Goal: Check status: Check status

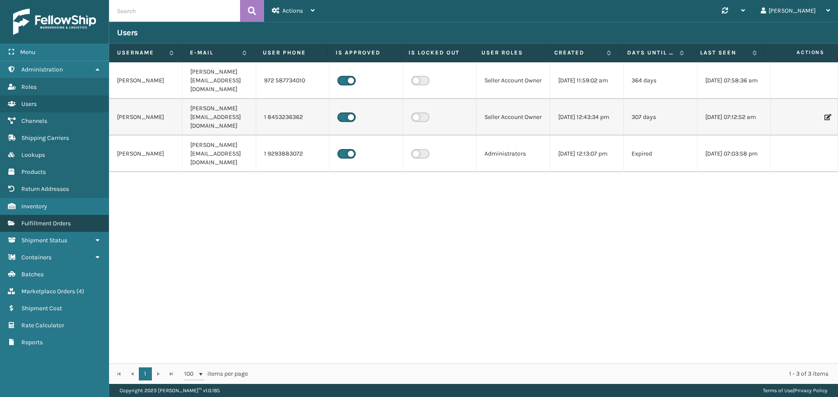
click at [50, 221] on span "Fulfillment Orders" at bounding box center [45, 223] width 49 height 7
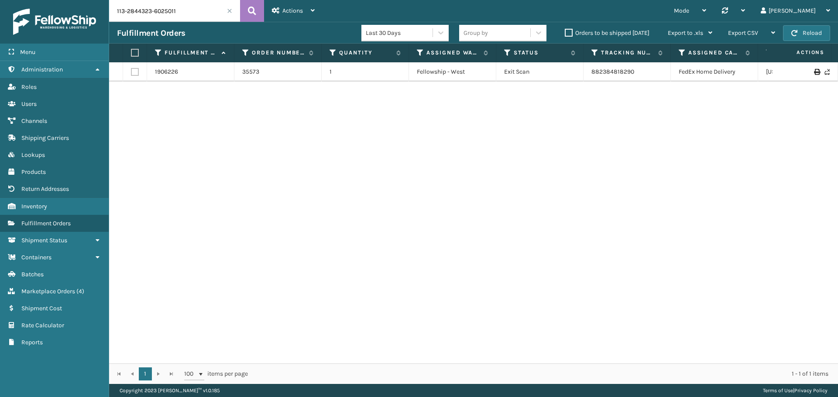
click at [211, 7] on input "113-2844323-6025011" at bounding box center [174, 11] width 131 height 22
paste input "4-4501381-1330626"
type input "114-4501381-1330626"
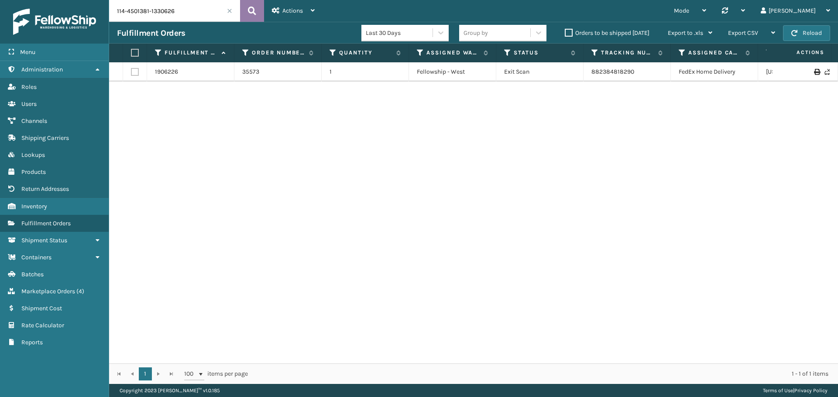
click at [256, 9] on icon at bounding box center [252, 10] width 8 height 13
drag, startPoint x: 668, startPoint y: 70, endPoint x: 589, endPoint y: 72, distance: 78.6
click at [589, 72] on td "9400150105495016109512" at bounding box center [626, 71] width 87 height 19
copy link "9400150105495016109512"
click at [167, 71] on link "2017819" at bounding box center [166, 72] width 22 height 9
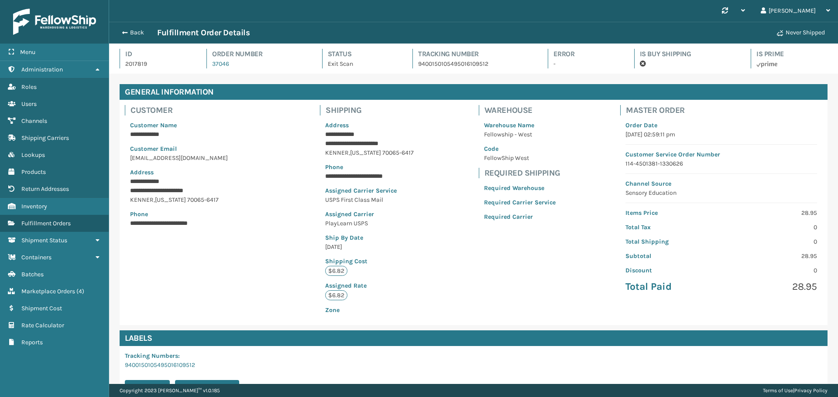
scroll to position [21, 729]
click at [66, 226] on span "Fulfillment Orders" at bounding box center [45, 223] width 49 height 7
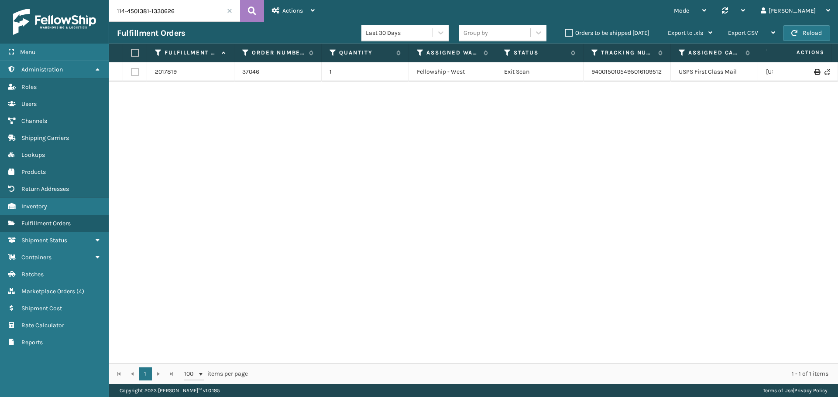
click at [184, 10] on input "114-4501381-1330626" at bounding box center [174, 11] width 131 height 22
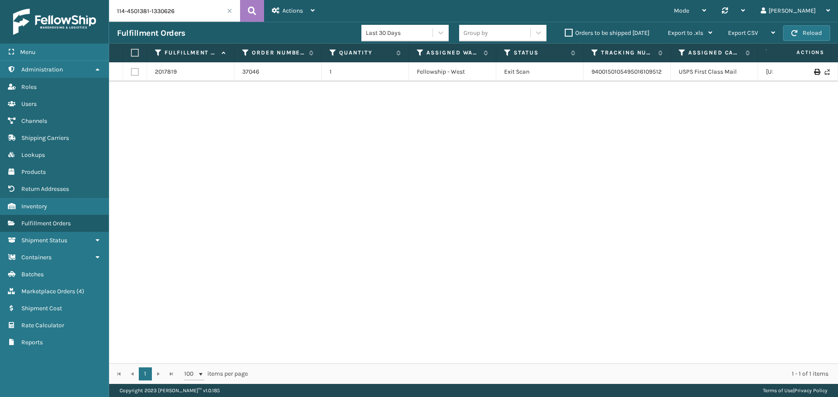
paste input "2320837-6554610"
type input "114-2320837-6554610"
click at [254, 8] on icon at bounding box center [252, 10] width 8 height 13
click at [168, 67] on td "2017384" at bounding box center [190, 71] width 87 height 19
click at [170, 72] on link "2017384" at bounding box center [166, 72] width 23 height 9
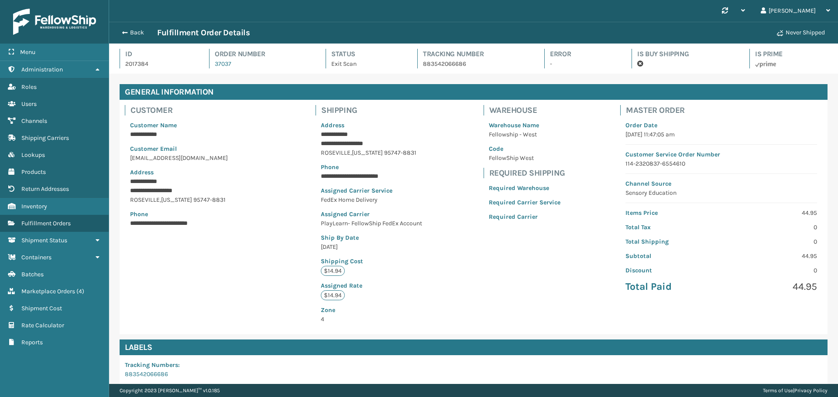
scroll to position [21, 729]
click at [443, 63] on p "883542066686" at bounding box center [476, 63] width 106 height 9
copy p "883542066686"
click at [38, 226] on span "Fulfillment Orders" at bounding box center [45, 223] width 49 height 7
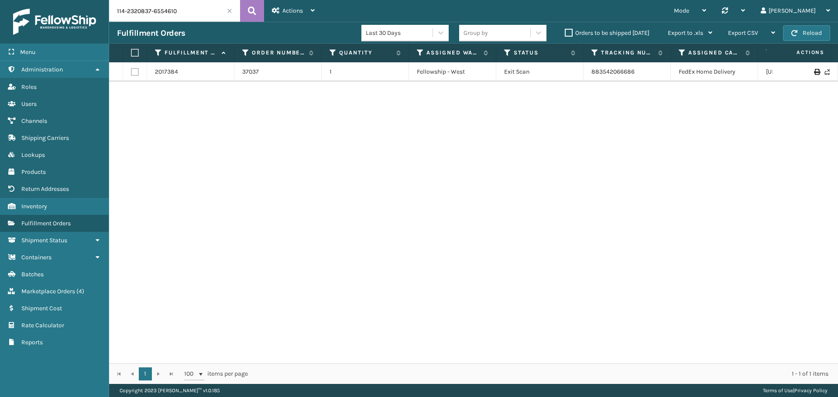
click at [181, 15] on input "114-2320837-6554610" at bounding box center [174, 11] width 131 height 22
paste input "[CREDIT_CARD_NUMBER]"
click at [252, 13] on icon at bounding box center [252, 10] width 8 height 13
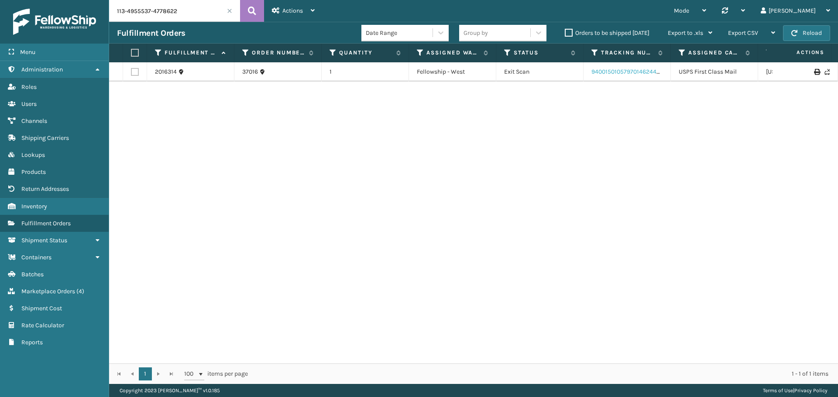
click at [620, 72] on link "9400150105797014624456" at bounding box center [627, 71] width 72 height 7
click at [203, 13] on input "113-4955537-4778622" at bounding box center [174, 11] width 131 height 22
paste input "7698813-596104"
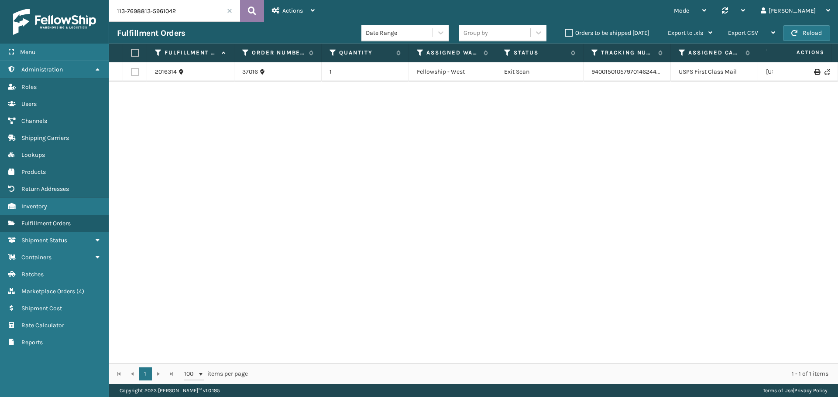
click at [262, 10] on button at bounding box center [252, 11] width 24 height 22
click at [202, 10] on input "113-7698813-5961042" at bounding box center [174, 11] width 131 height 22
click at [250, 12] on icon at bounding box center [252, 10] width 8 height 13
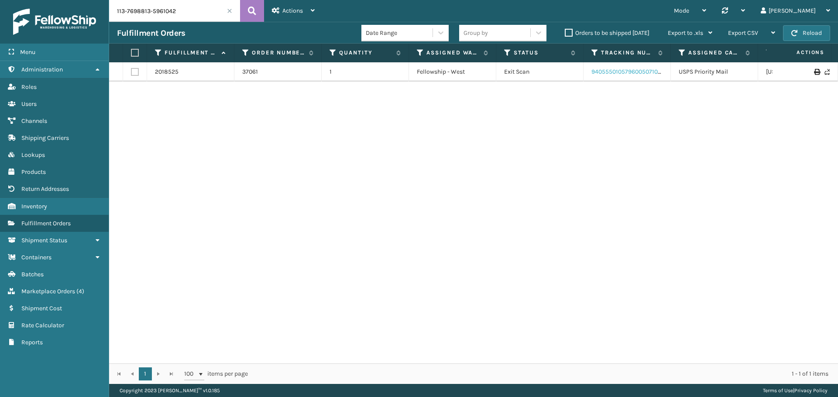
click at [624, 71] on link "9405550105796005071098" at bounding box center [628, 71] width 74 height 7
click at [197, 12] on input "113-7698813-5961042" at bounding box center [174, 11] width 131 height 22
drag, startPoint x: 665, startPoint y: 72, endPoint x: 620, endPoint y: 73, distance: 45.0
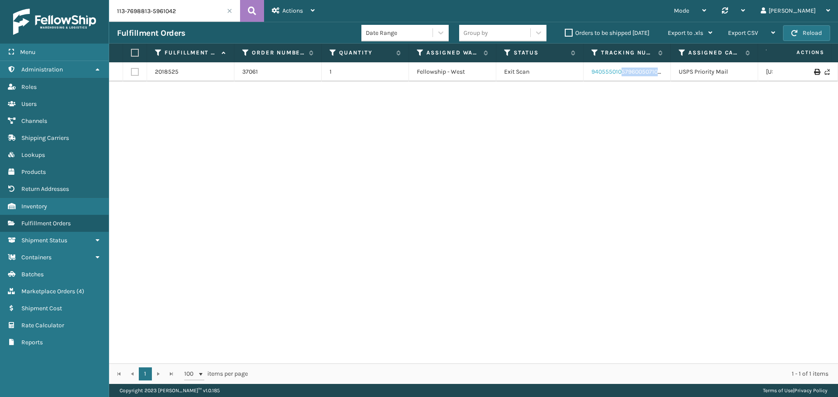
click at [620, 73] on td "9405550105796005071098" at bounding box center [626, 71] width 87 height 19
click at [620, 73] on link "9405550105796005071098" at bounding box center [628, 71] width 74 height 7
click at [216, 12] on input "113-7698813-5961042" at bounding box center [174, 11] width 131 height 22
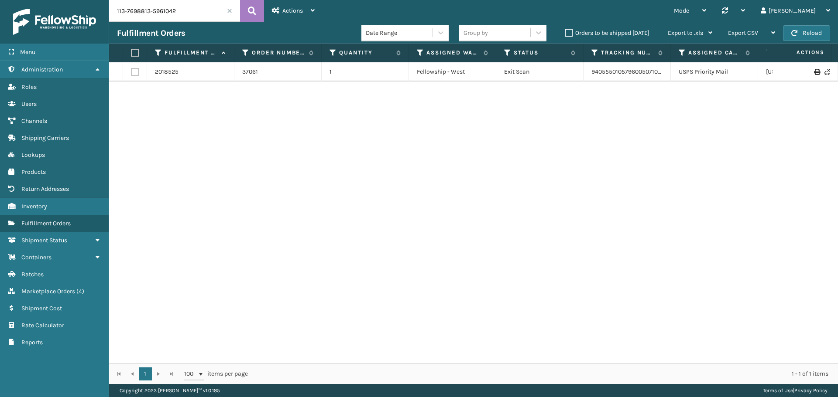
paste input "1-6794339-2057065"
type input "111-6794339-2057065"
click at [252, 15] on icon at bounding box center [252, 10] width 8 height 13
click at [168, 71] on link "2019631" at bounding box center [166, 72] width 22 height 9
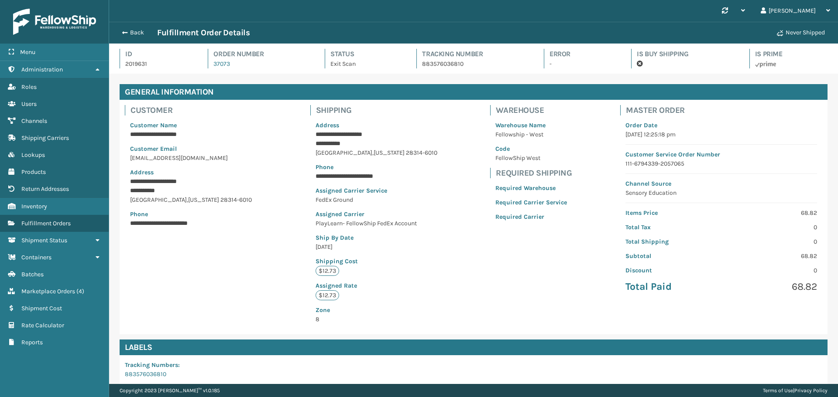
scroll to position [21, 729]
click at [448, 62] on p "883576036810" at bounding box center [475, 63] width 106 height 9
copy p "883576036810"
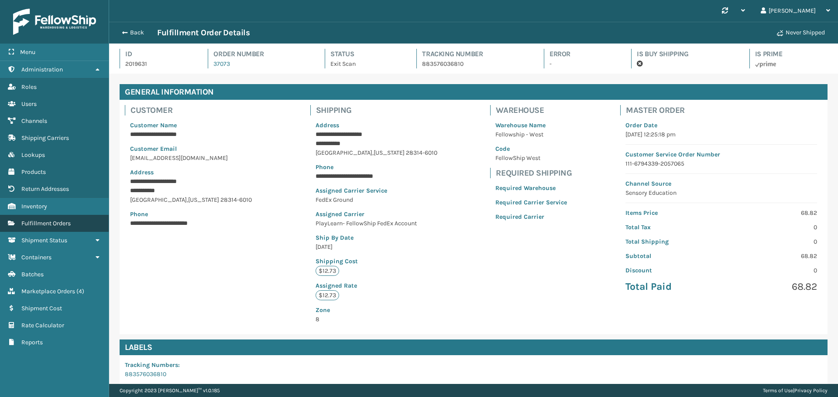
click at [51, 221] on span "Fulfillment Orders" at bounding box center [45, 223] width 49 height 7
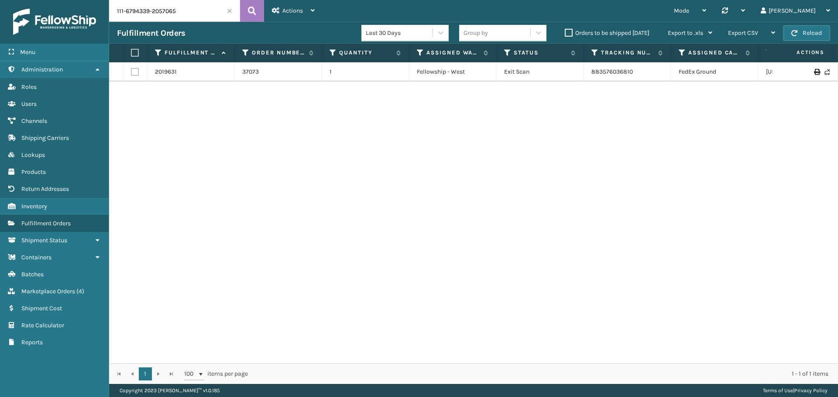
click at [205, 9] on input "111-6794339-2057065" at bounding box center [174, 11] width 131 height 22
paste input "3-9627232-2346612"
type input "113-9627232-2346612"
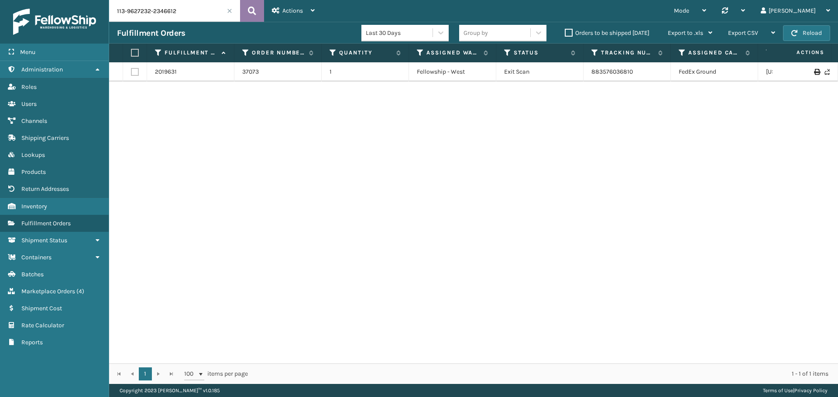
click at [250, 9] on icon at bounding box center [252, 10] width 8 height 13
click at [620, 71] on link "9434650105795004613970" at bounding box center [627, 71] width 73 height 7
